Goal: Navigation & Orientation: Locate item on page

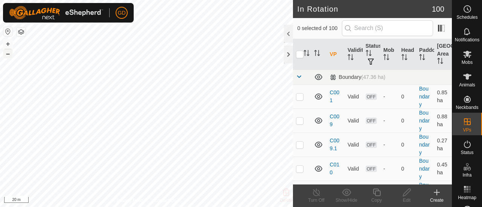
click at [10, 55] on button "–" at bounding box center [7, 53] width 9 height 9
checkbox input "true"
click at [10, 44] on button "+" at bounding box center [7, 44] width 9 height 9
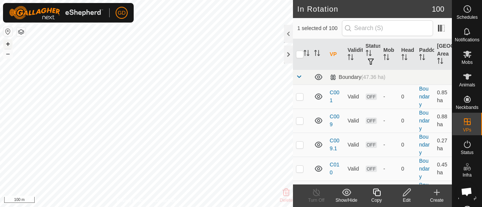
click at [10, 44] on button "+" at bounding box center [7, 44] width 9 height 9
click at [7, 55] on button "–" at bounding box center [7, 53] width 9 height 9
